Goal: Information Seeking & Learning: Learn about a topic

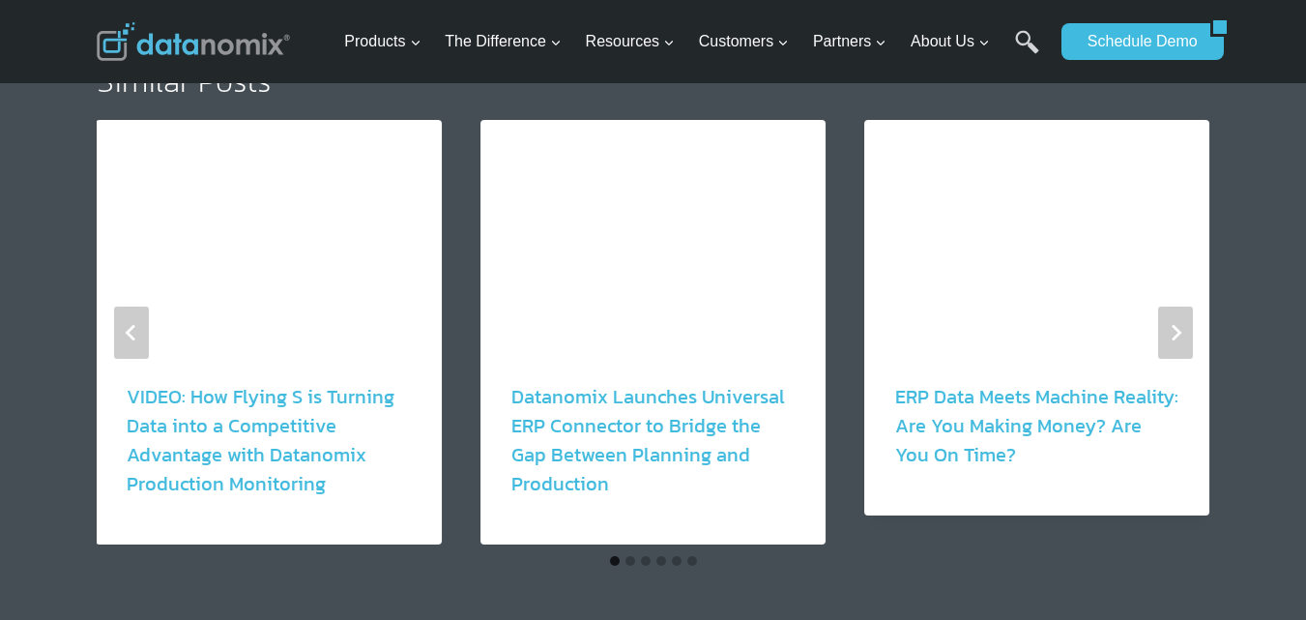
scroll to position [1233, 0]
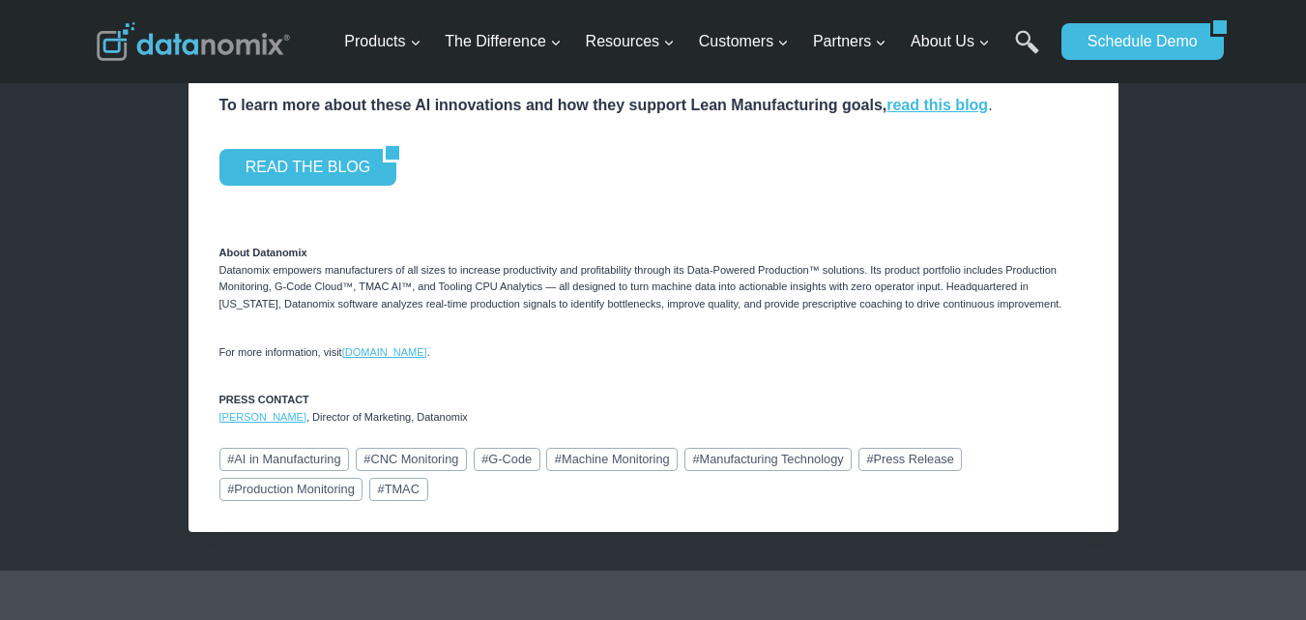
scroll to position [2069, 0]
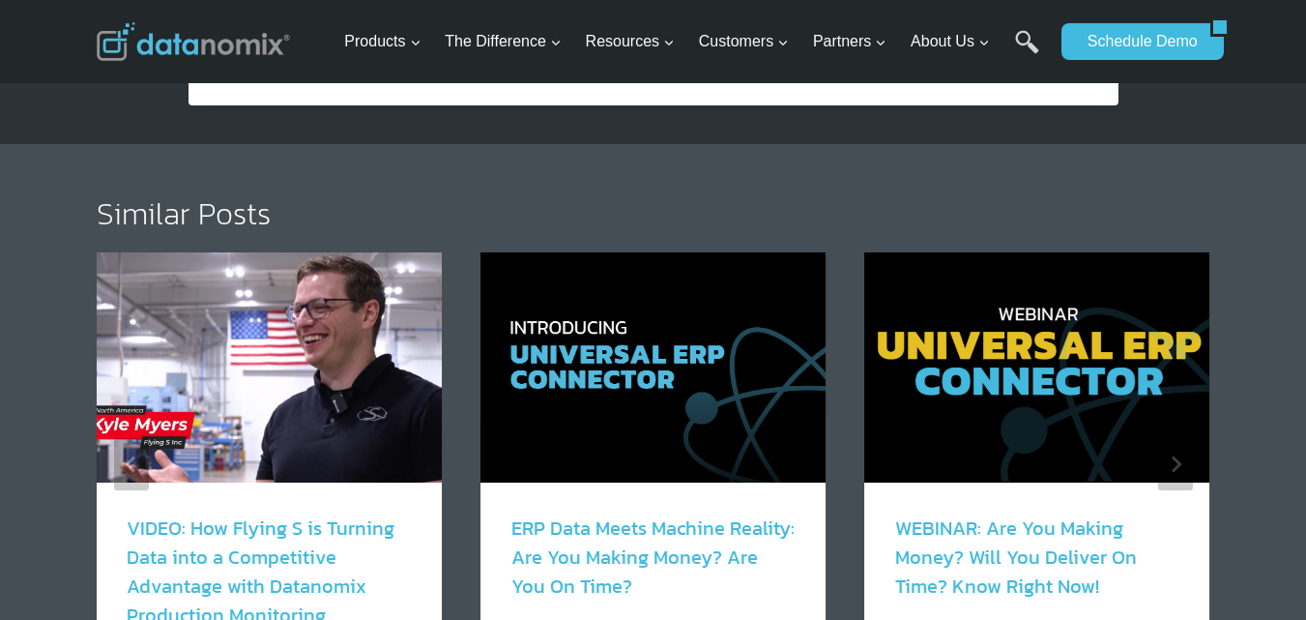
scroll to position [2750, 0]
